Goal: Task Accomplishment & Management: Manage account settings

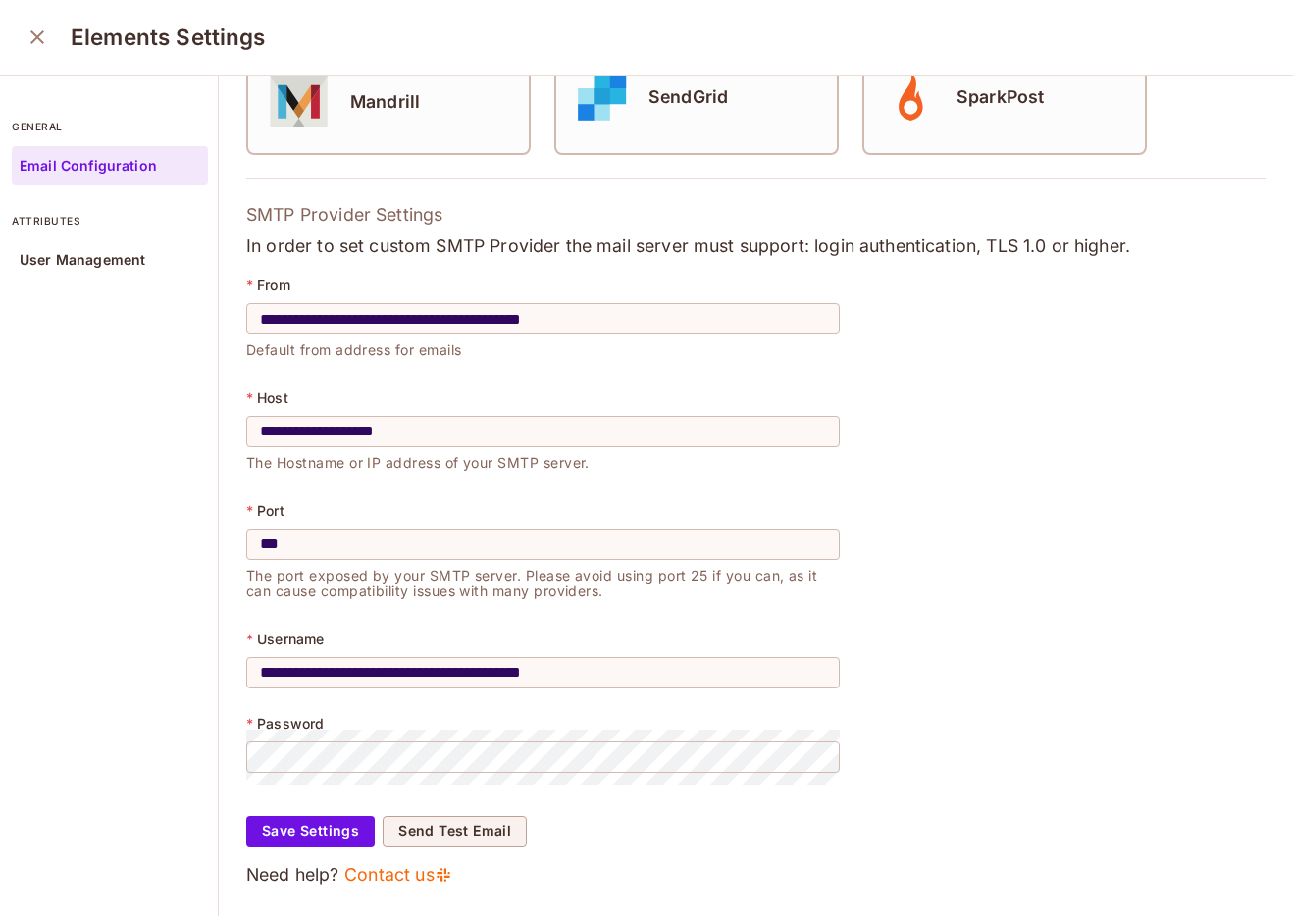
scroll to position [6, 0]
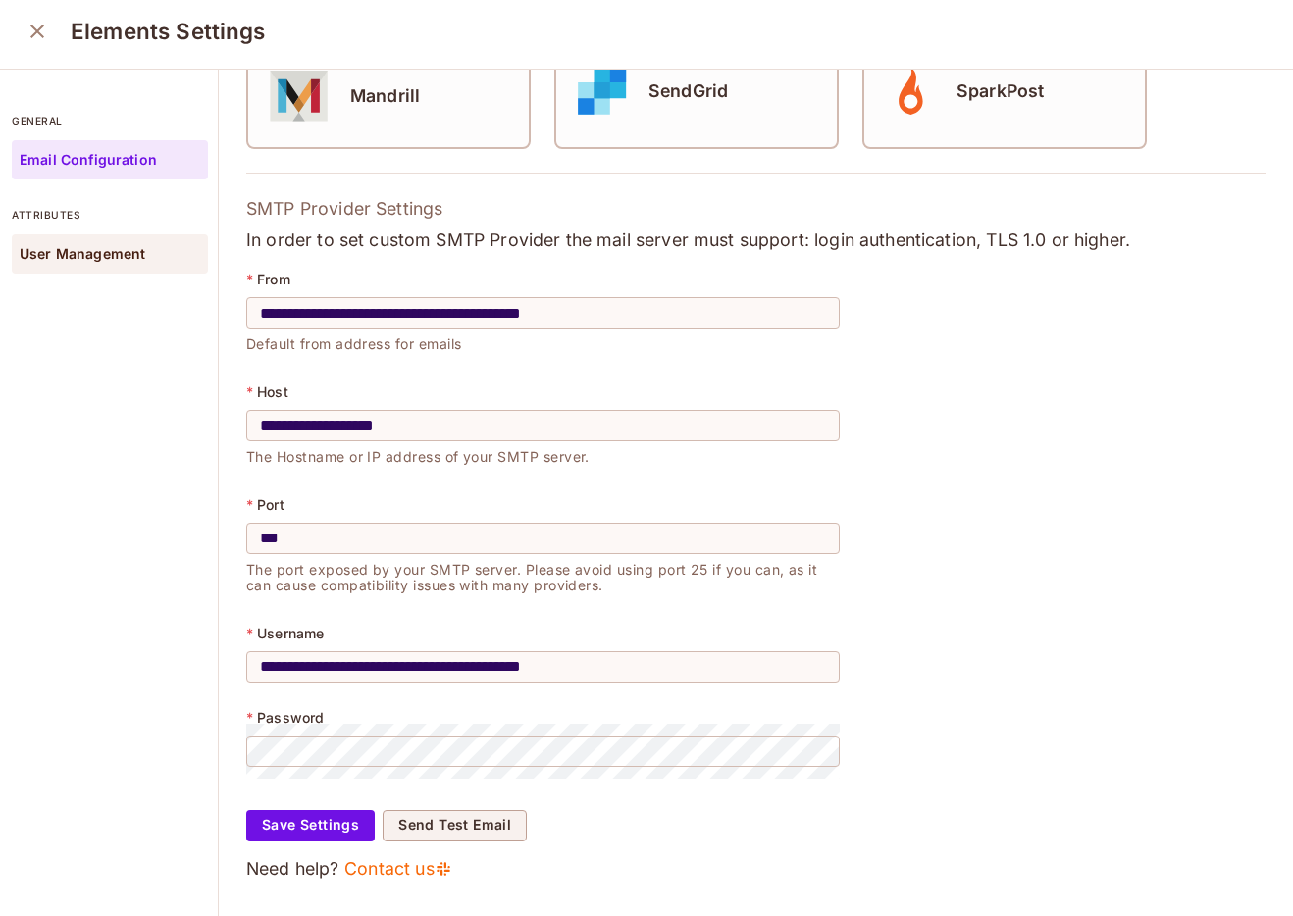
click at [129, 267] on div "User Management" at bounding box center [110, 253] width 196 height 39
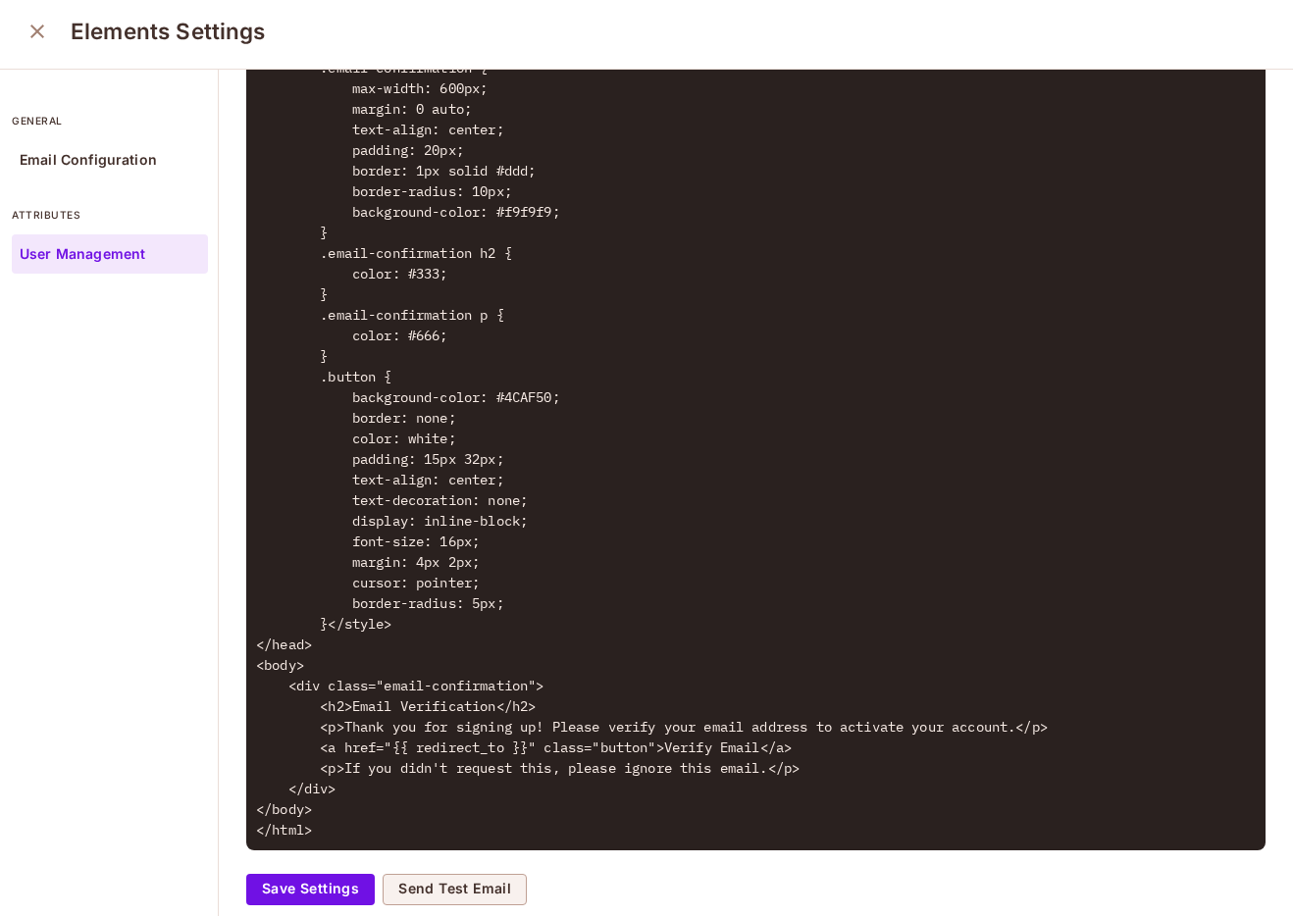
scroll to position [941, 0]
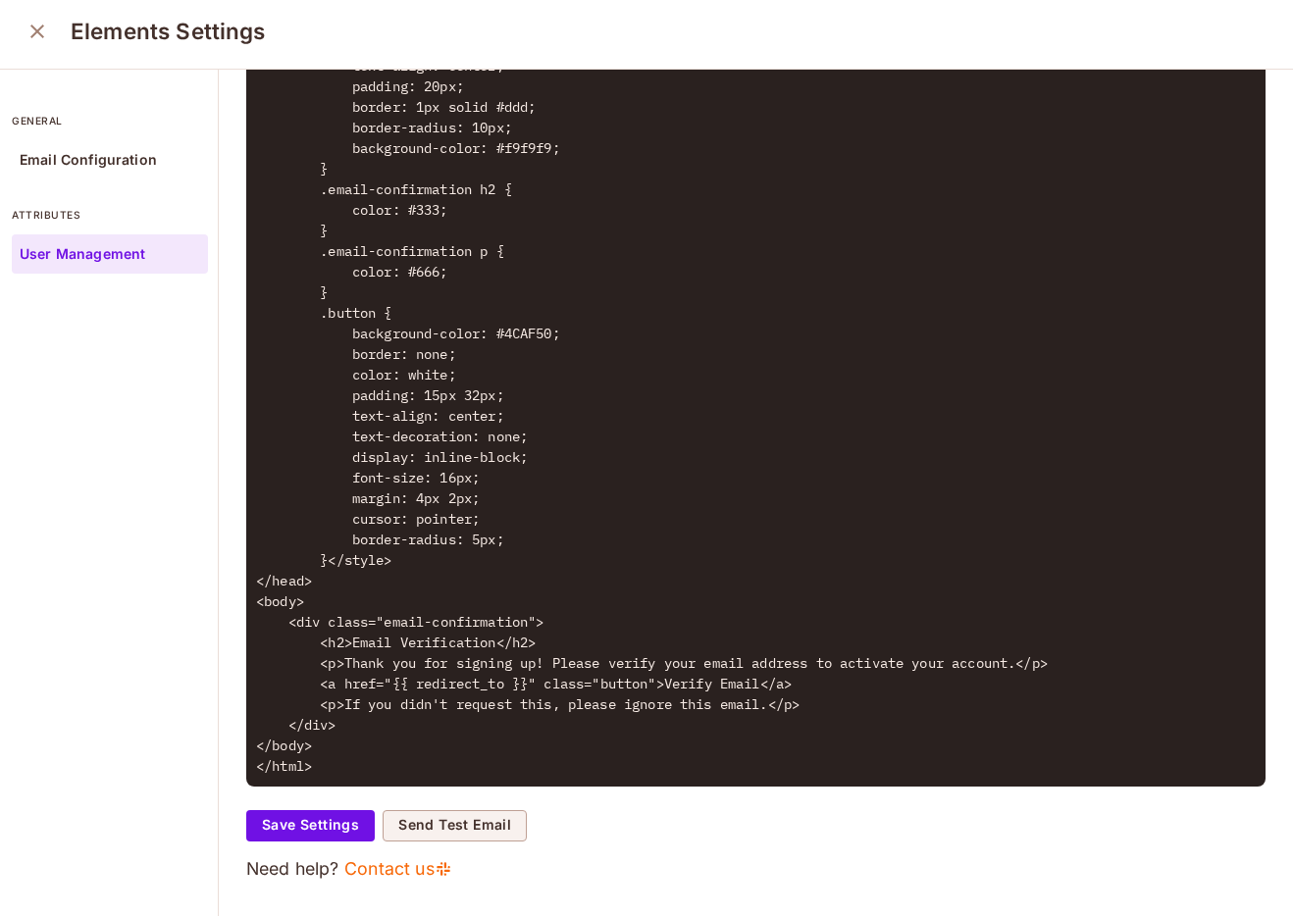
drag, startPoint x: 909, startPoint y: 691, endPoint x: 861, endPoint y: 691, distance: 48.1
click at [861, 691] on textarea at bounding box center [755, 334] width 1019 height 988
drag, startPoint x: 1042, startPoint y: 664, endPoint x: 348, endPoint y: 669, distance: 693.6
click at [348, 669] on textarea at bounding box center [755, 334] width 1019 height 988
click at [743, 584] on textarea at bounding box center [755, 334] width 1019 height 988
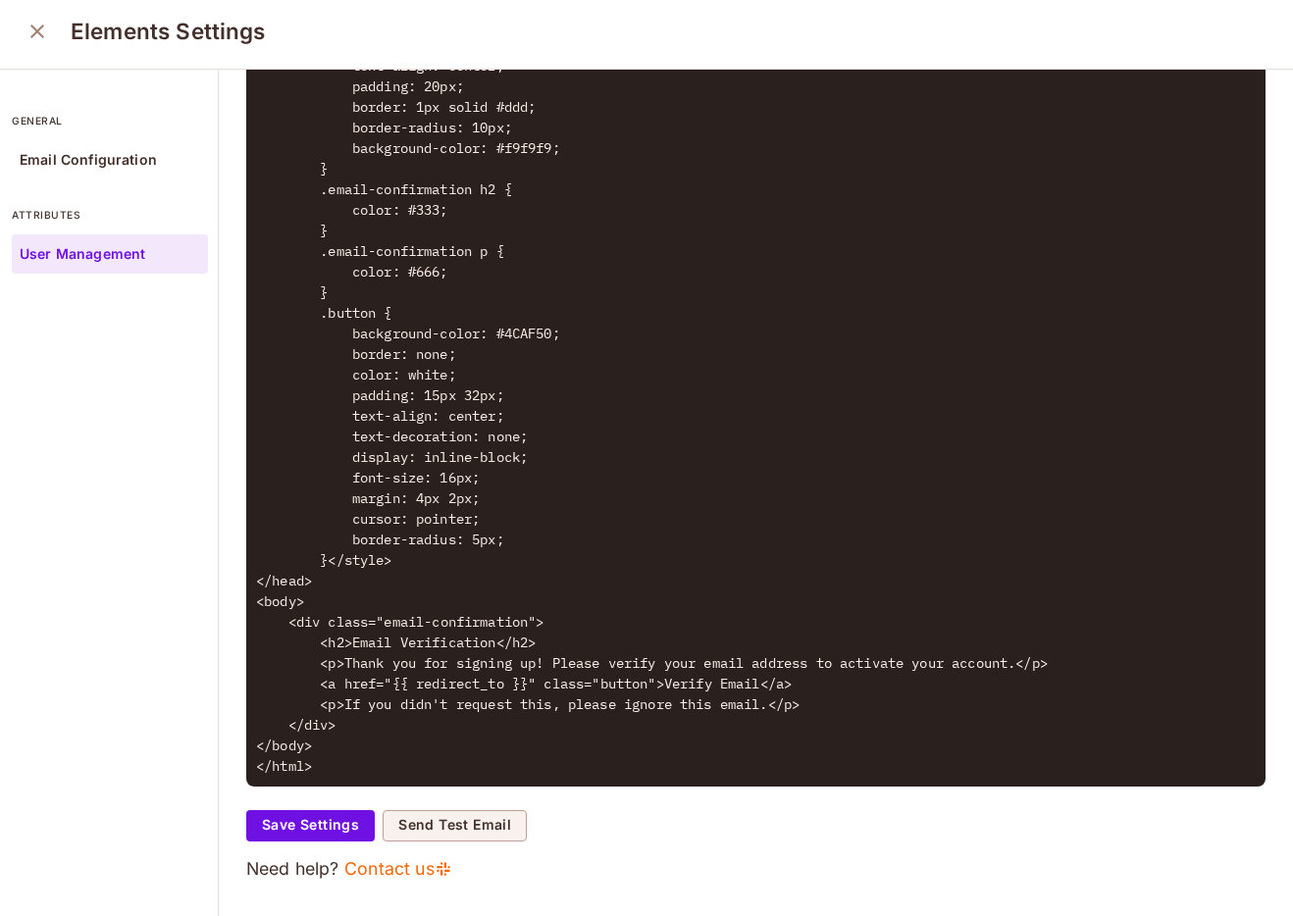
drag, startPoint x: 350, startPoint y: 661, endPoint x: 1032, endPoint y: 668, distance: 681.8
click at [1032, 668] on textarea at bounding box center [755, 334] width 1019 height 988
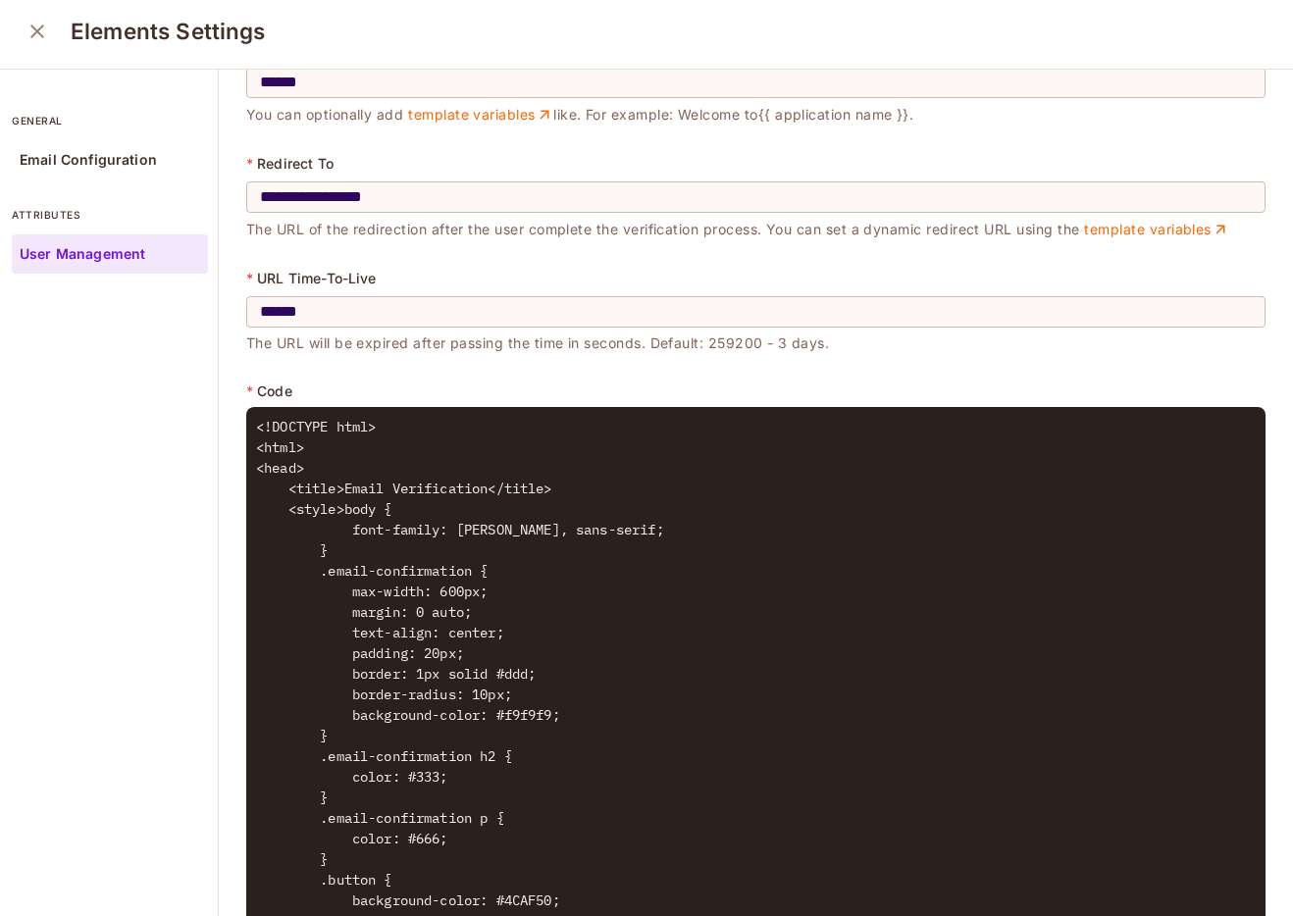
scroll to position [74, 0]
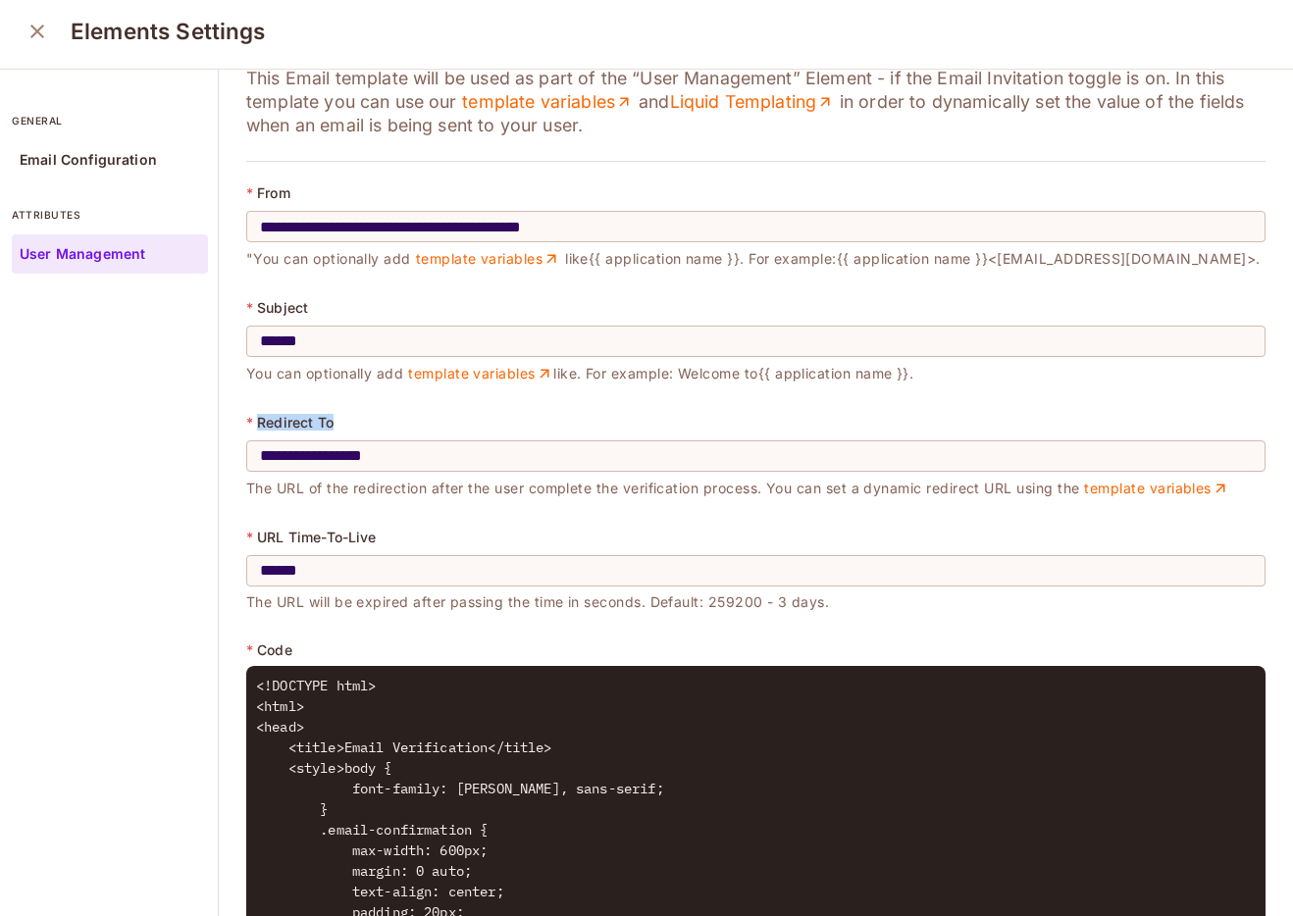
drag, startPoint x: 344, startPoint y: 425, endPoint x: 250, endPoint y: 425, distance: 94.2
click at [250, 425] on div "* Redirect To" at bounding box center [755, 423] width 1019 height 16
copy div "Redirect To"
